Goal: Contribute content

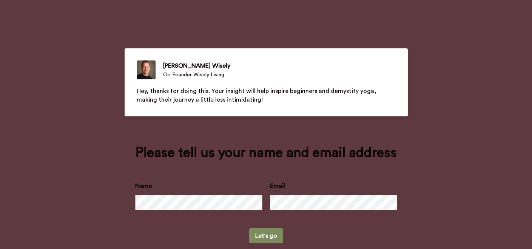
scroll to position [15, 0]
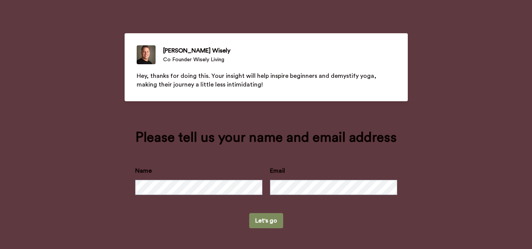
click at [268, 223] on button "Let's go" at bounding box center [266, 220] width 34 height 15
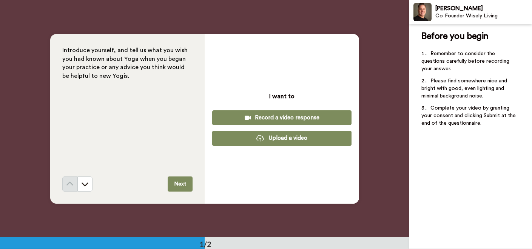
click at [288, 140] on button "Upload a video" at bounding box center [281, 138] width 139 height 15
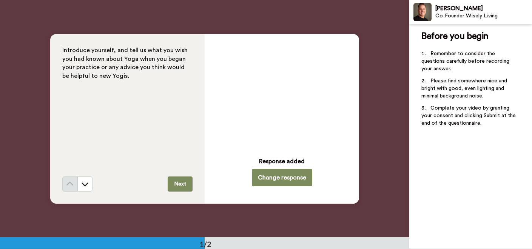
click at [179, 183] on button "Next" at bounding box center [180, 183] width 25 height 15
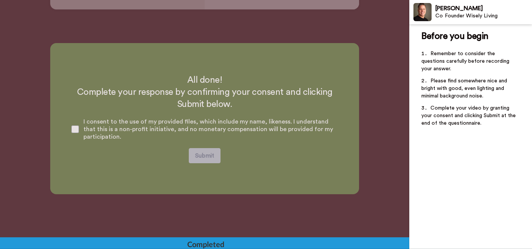
scroll to position [194, 0]
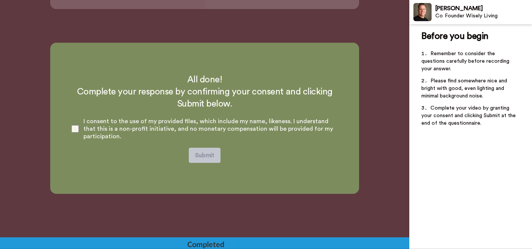
click at [76, 129] on span at bounding box center [75, 129] width 8 height 8
click at [208, 152] on button "Submit" at bounding box center [205, 155] width 32 height 15
click at [205, 153] on button "Submit" at bounding box center [205, 155] width 32 height 15
